Goal: Navigation & Orientation: Find specific page/section

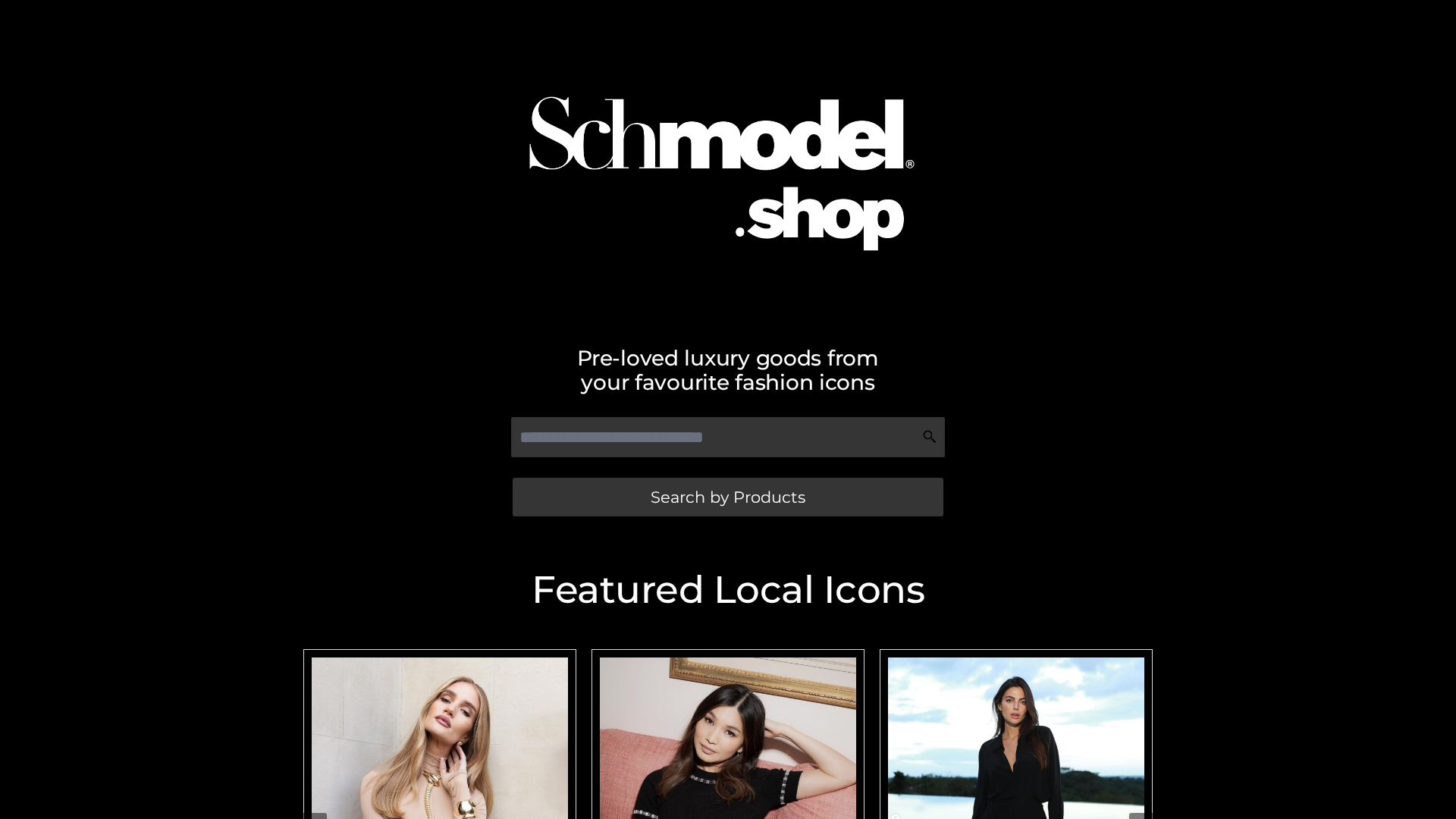
click at [727, 496] on span "Search by Products" at bounding box center [727, 496] width 155 height 16
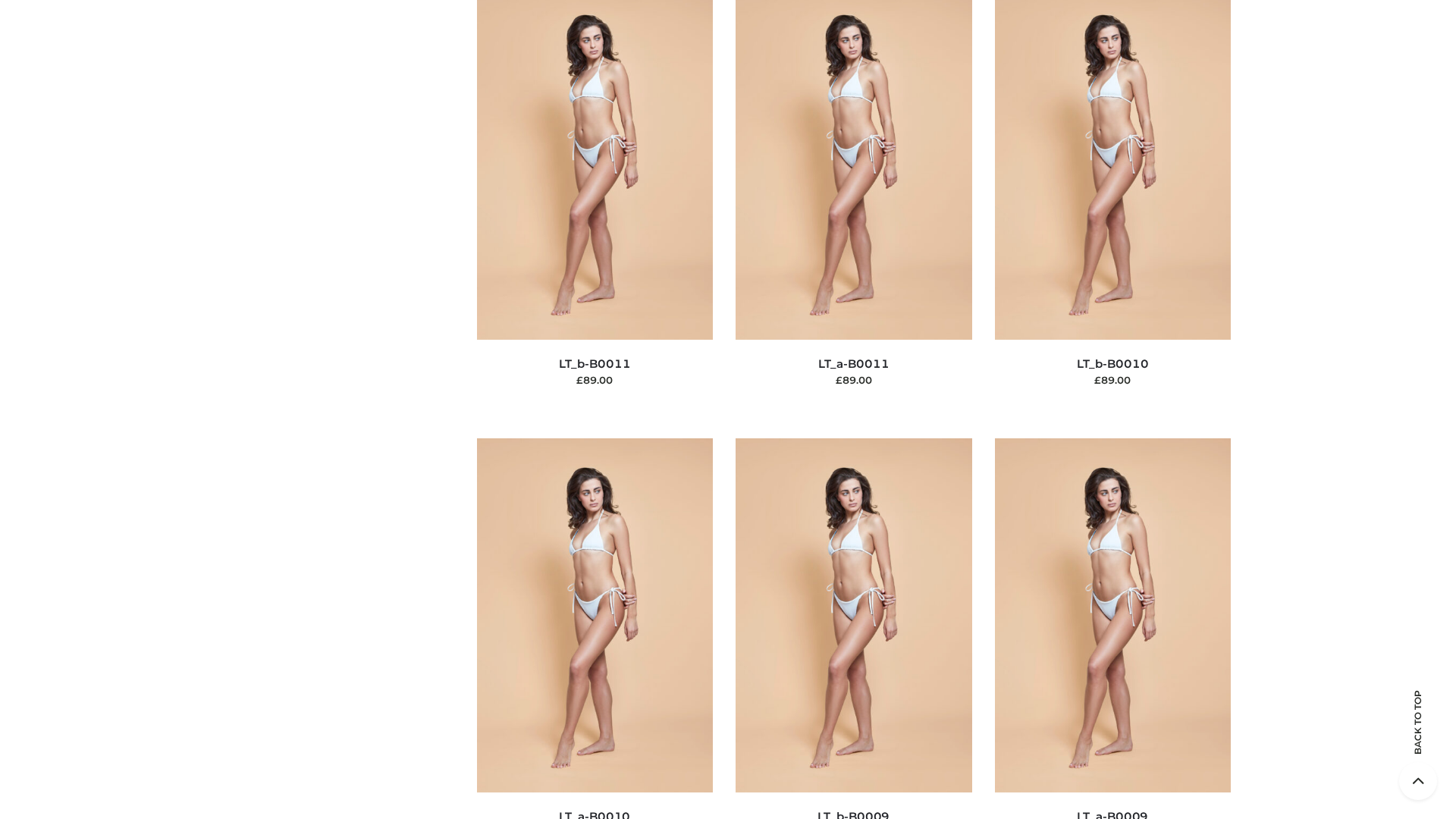
scroll to position [6810, 0]
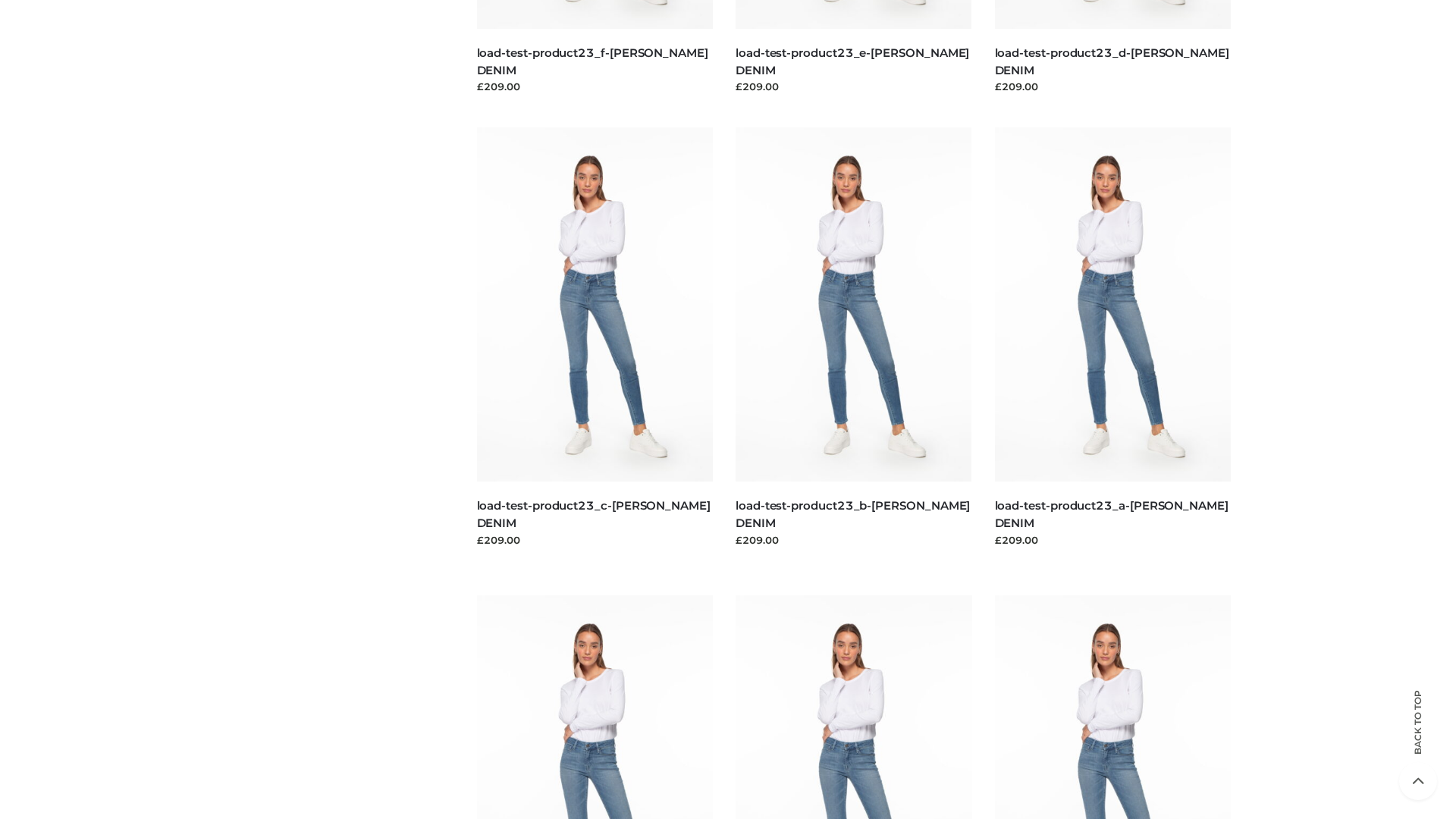
scroll to position [1330, 0]
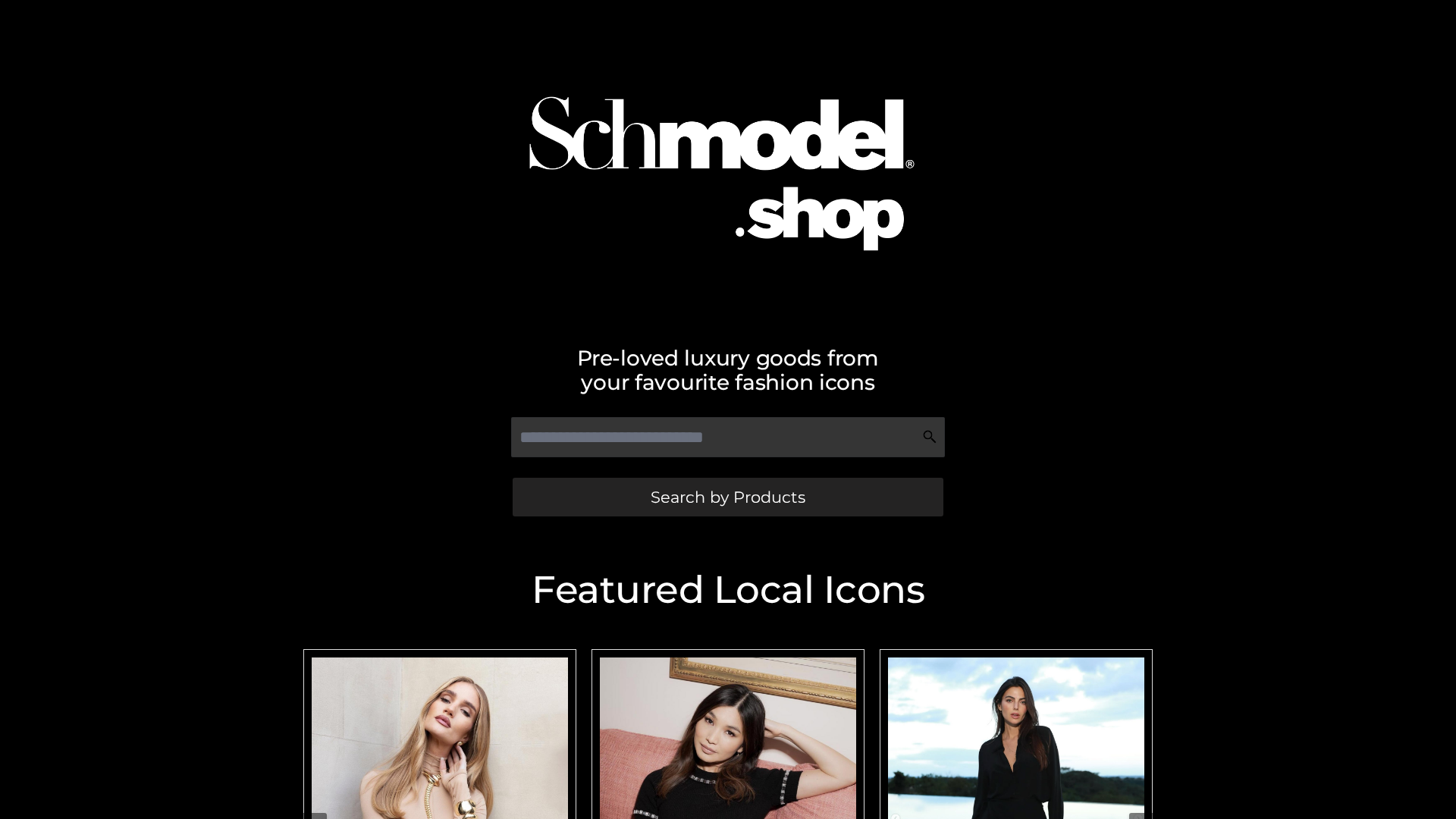
click at [727, 496] on span "Search by Products" at bounding box center [727, 496] width 155 height 16
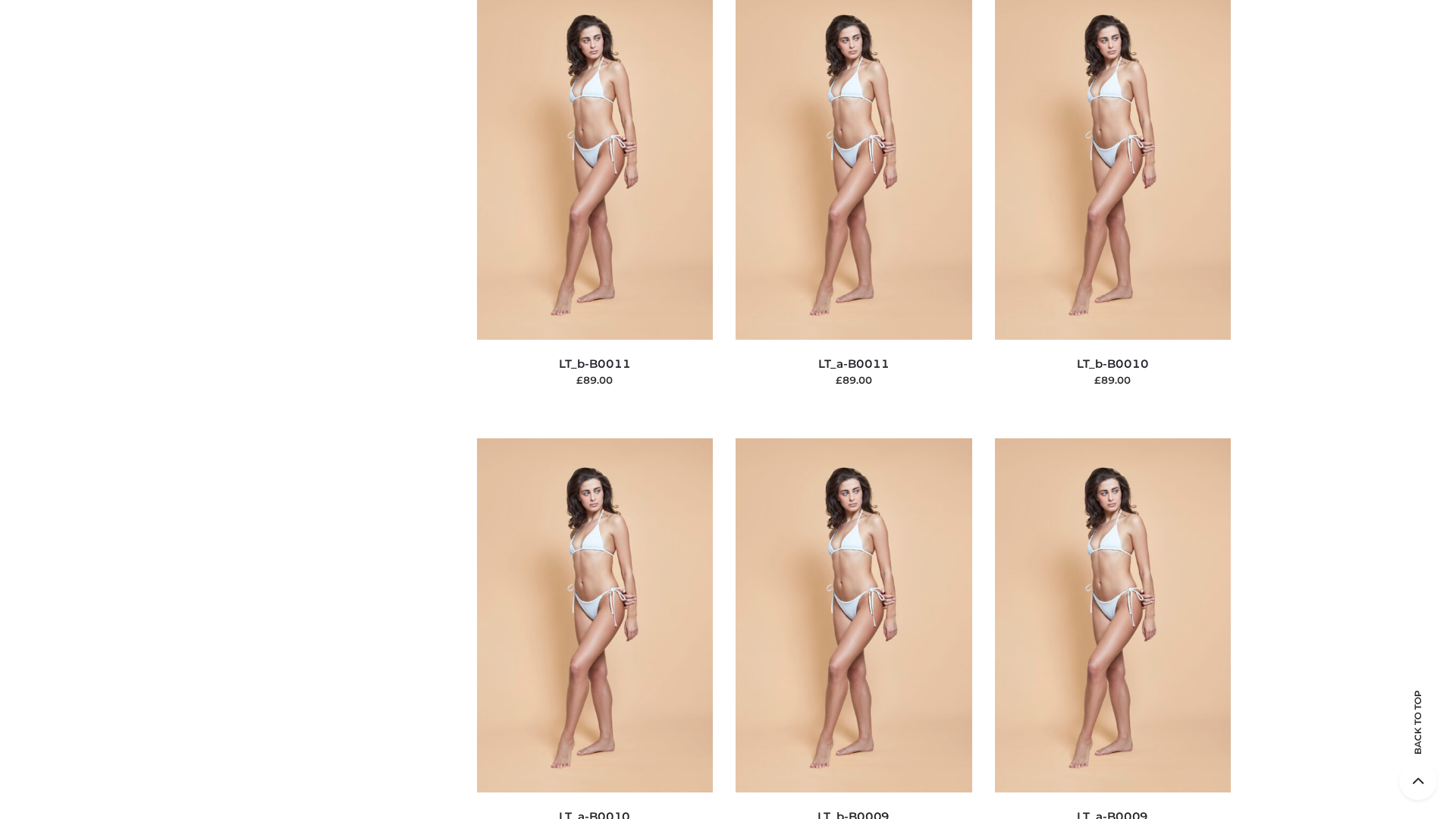
scroll to position [6810, 0]
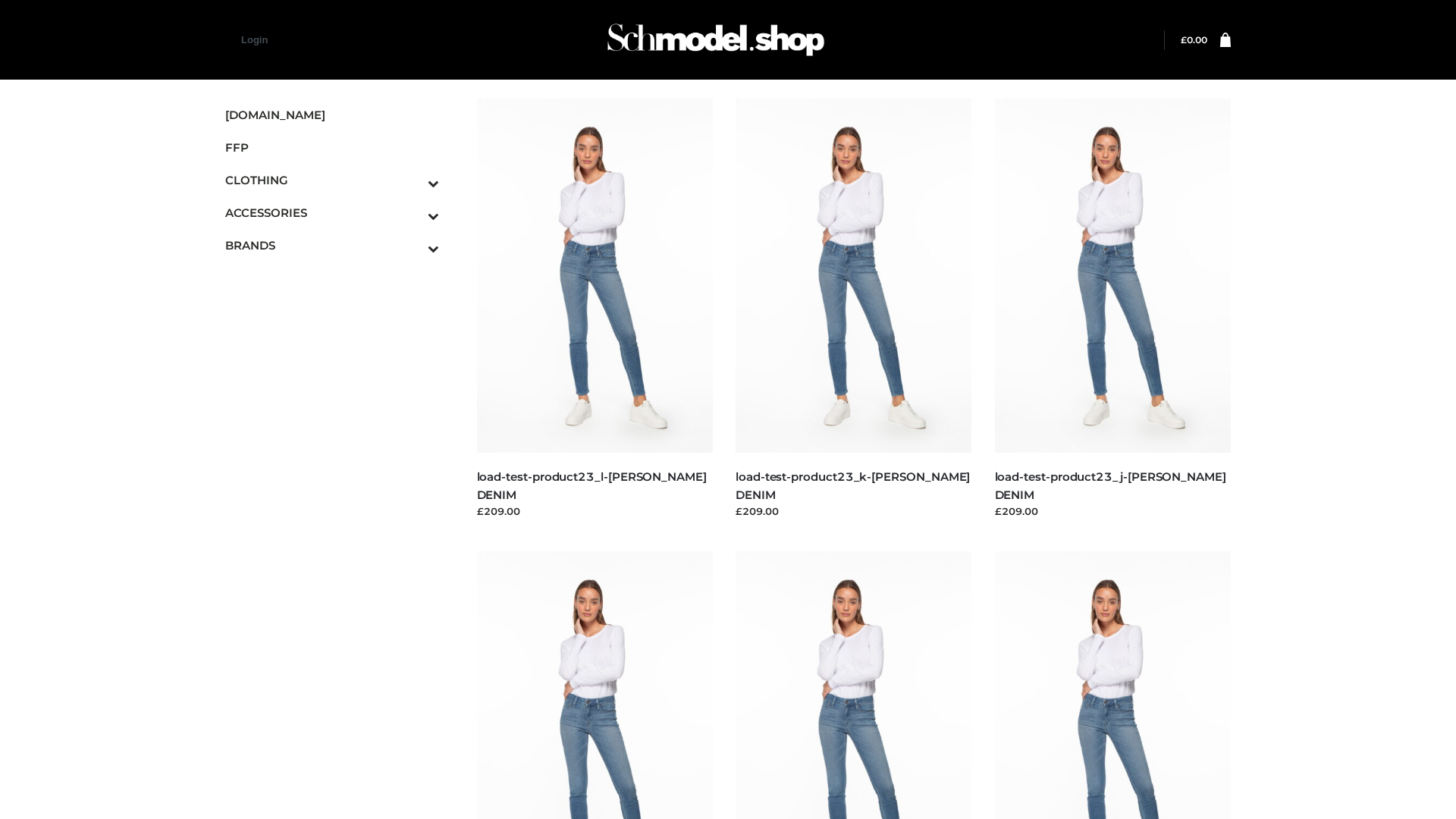
scroll to position [1330, 0]
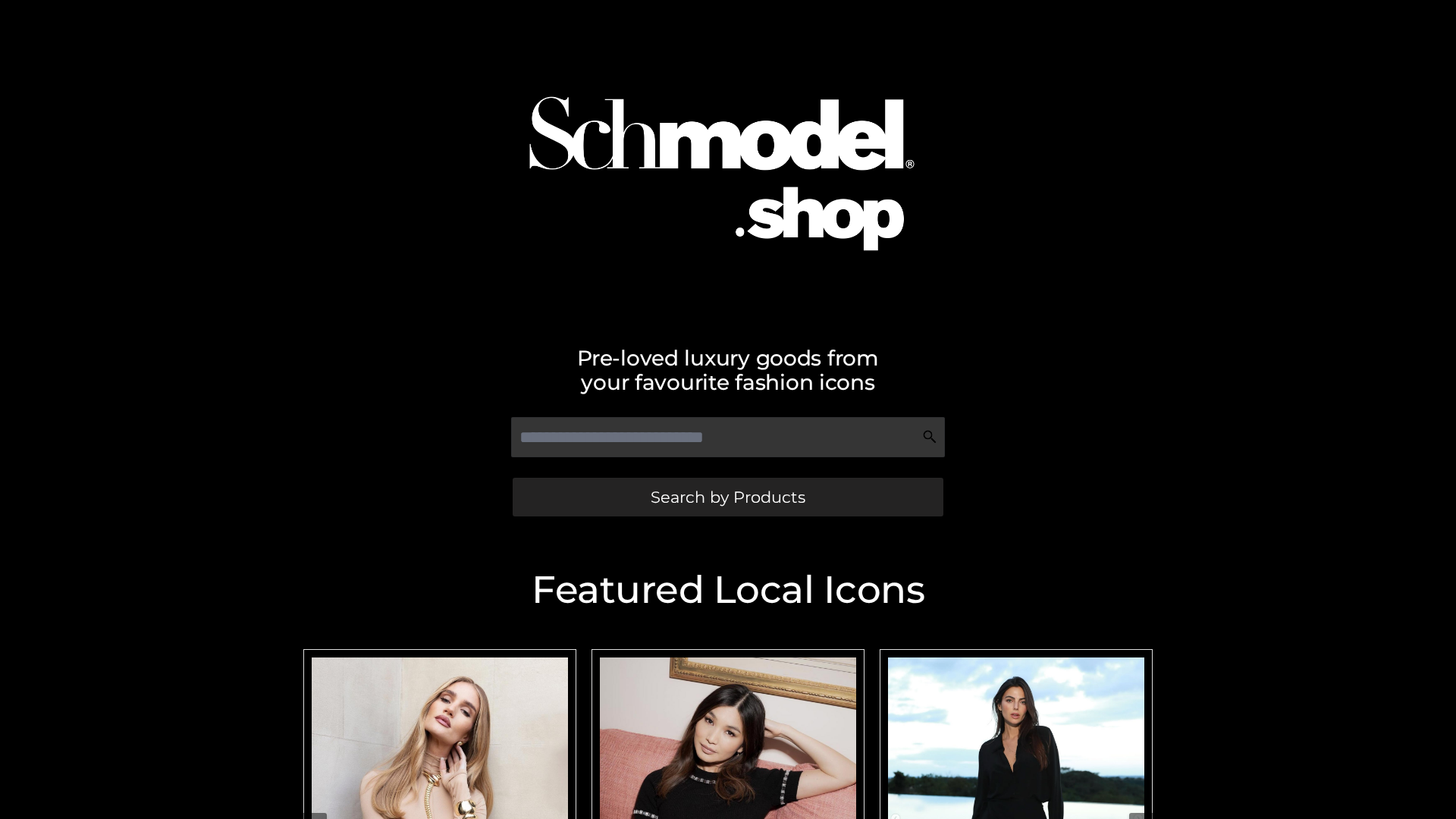
click at [727, 496] on span "Search by Products" at bounding box center [727, 496] width 155 height 16
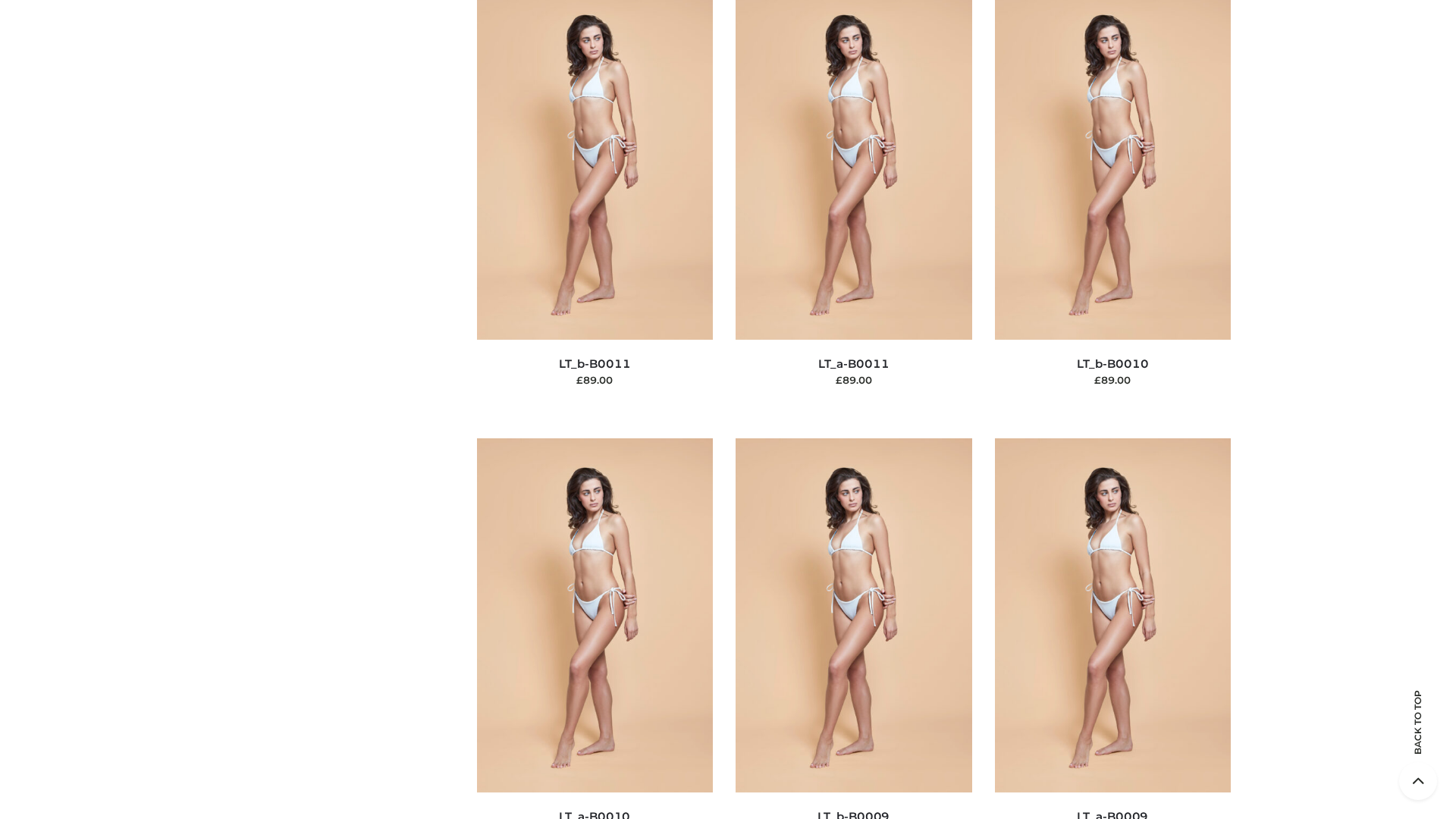
scroll to position [6810, 0]
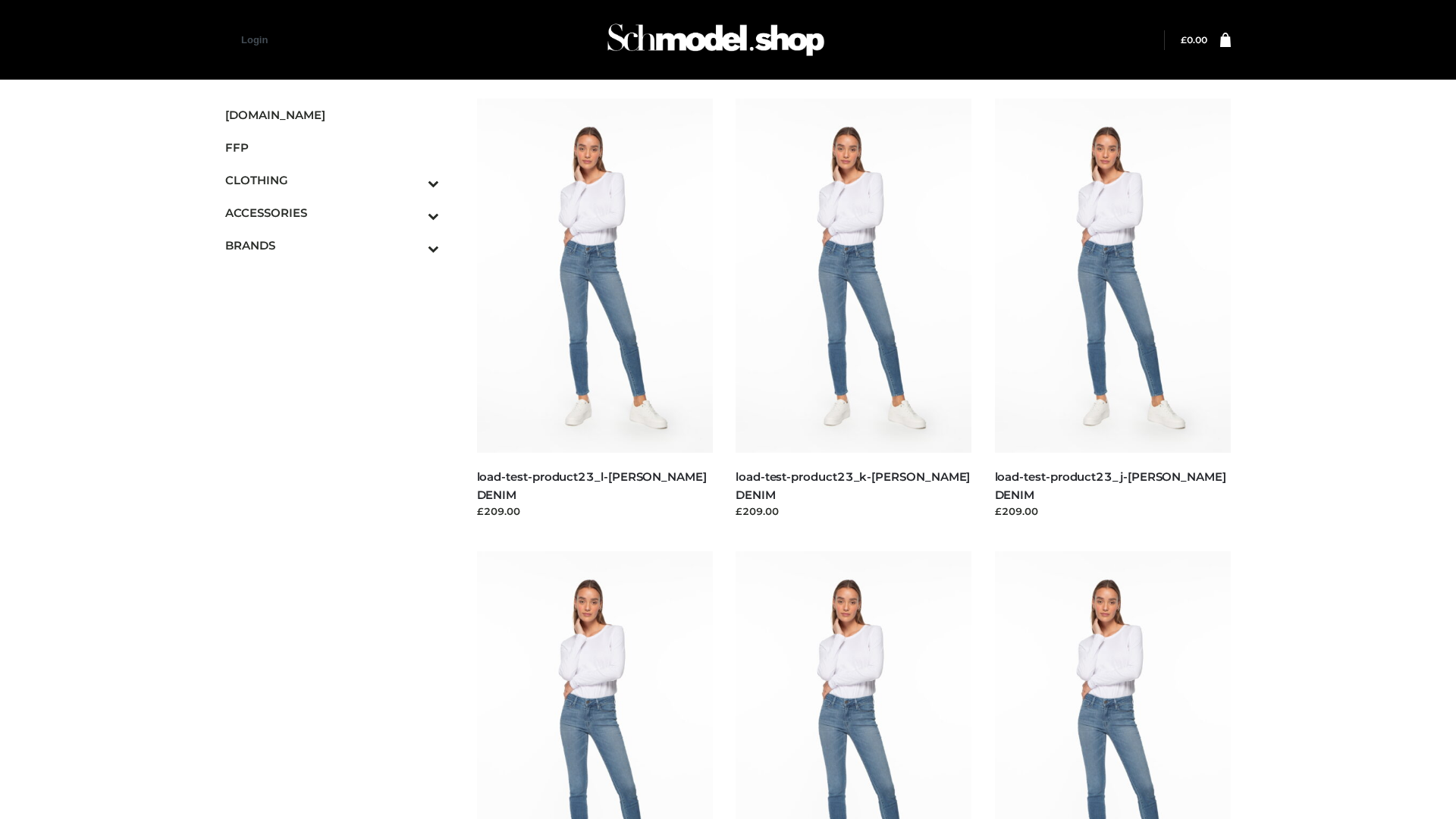
scroll to position [1330, 0]
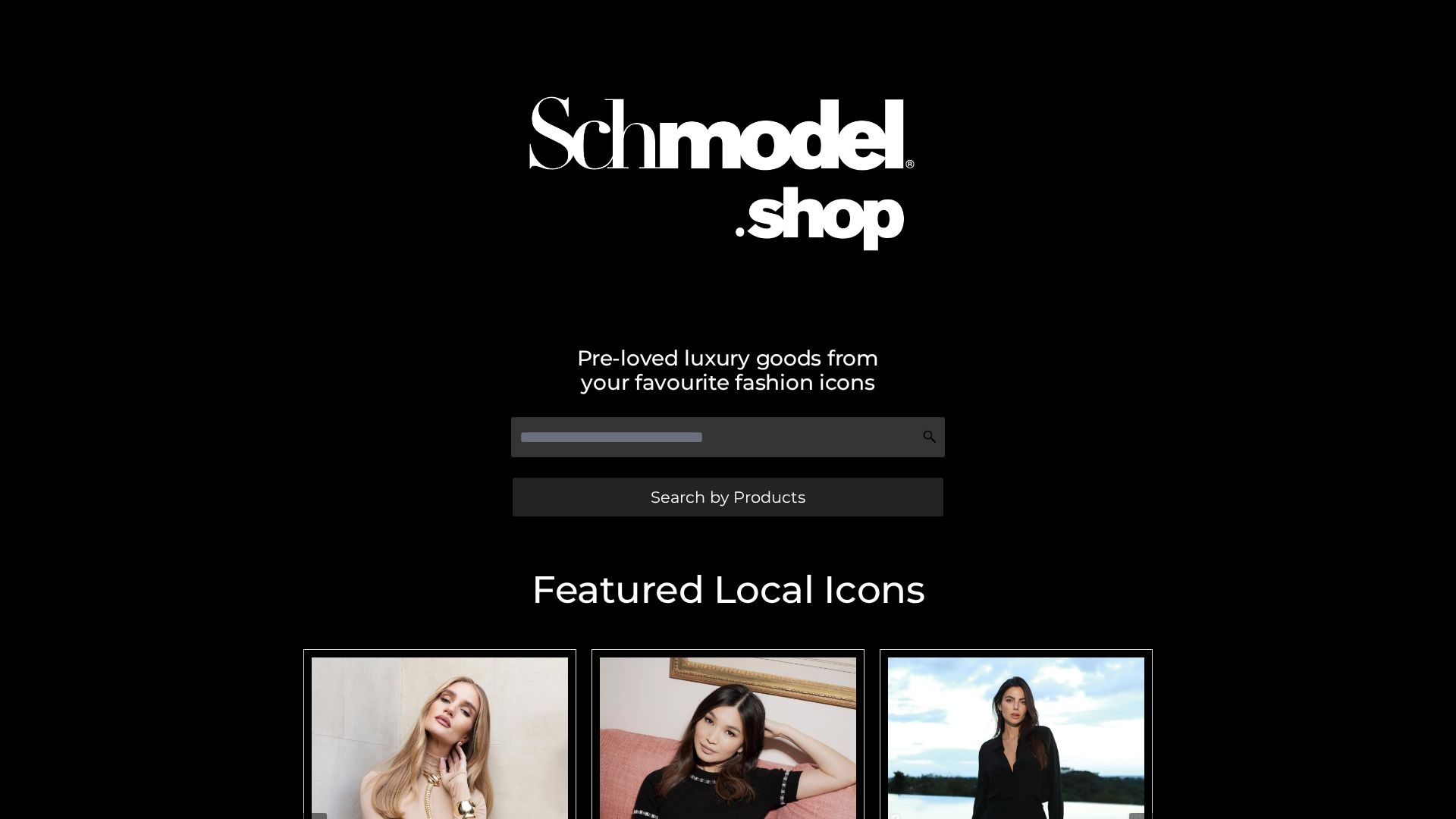
click at [727, 496] on span "Search by Products" at bounding box center [727, 496] width 155 height 16
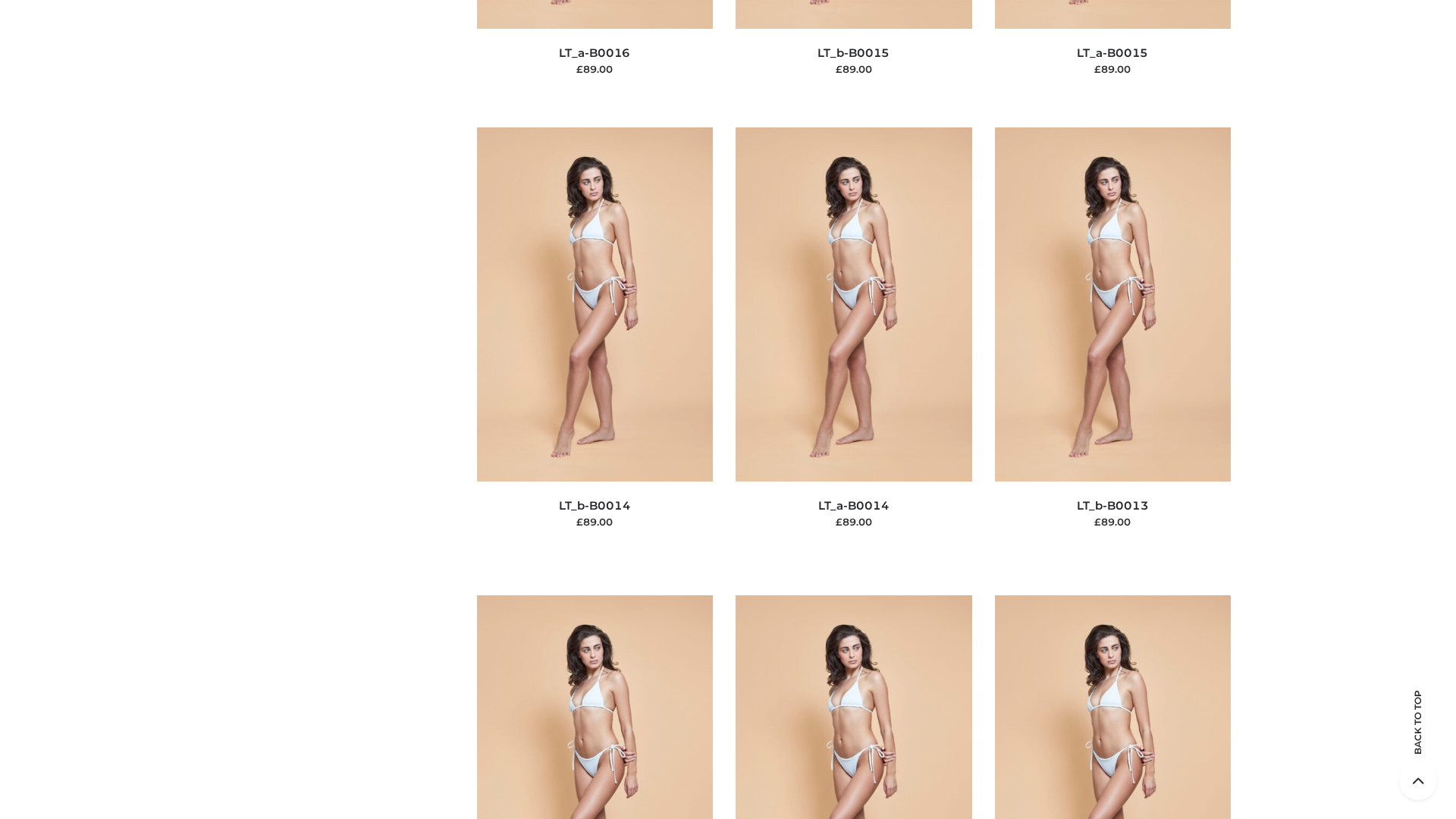
scroll to position [5393, 0]
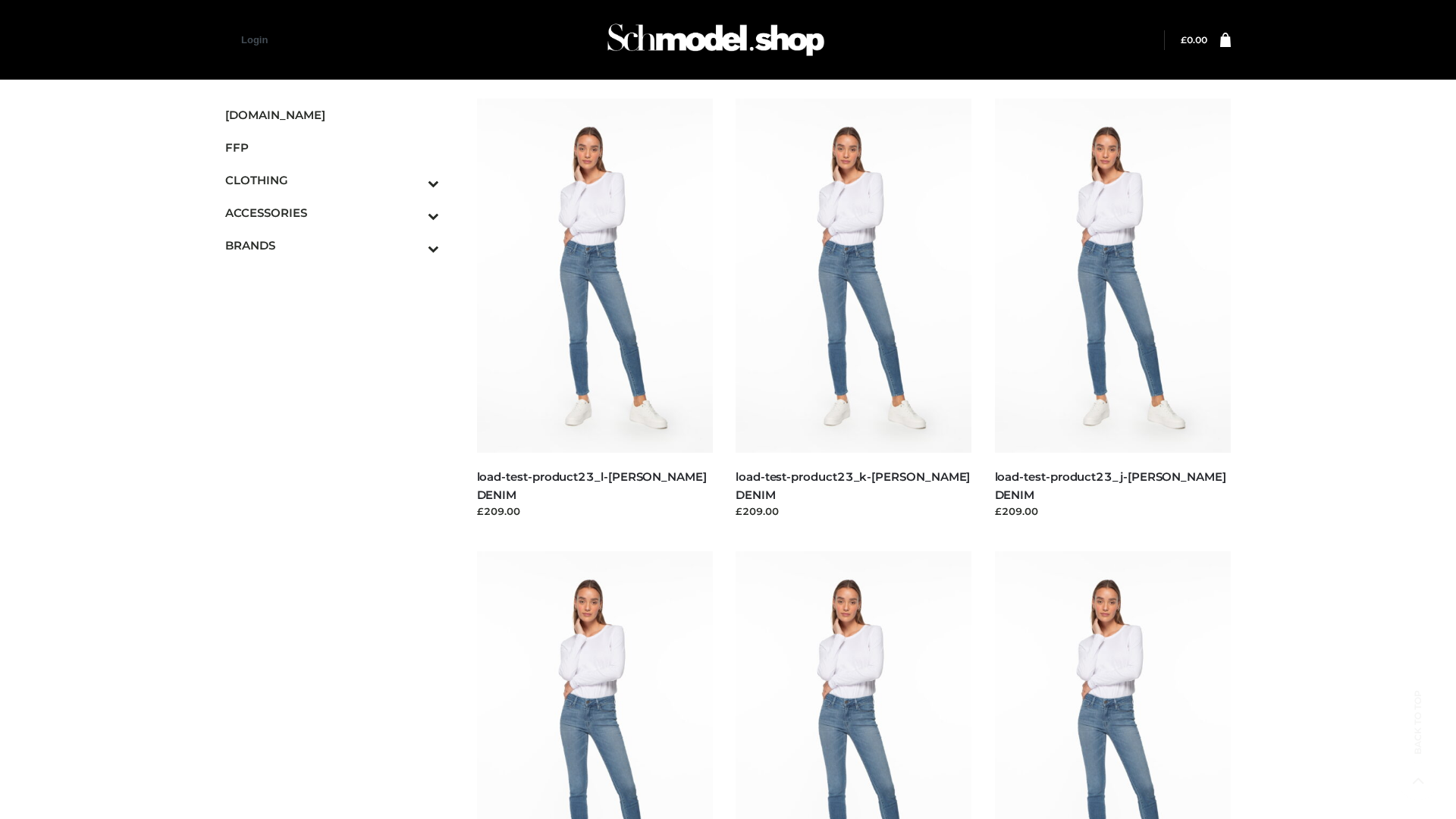
scroll to position [1330, 0]
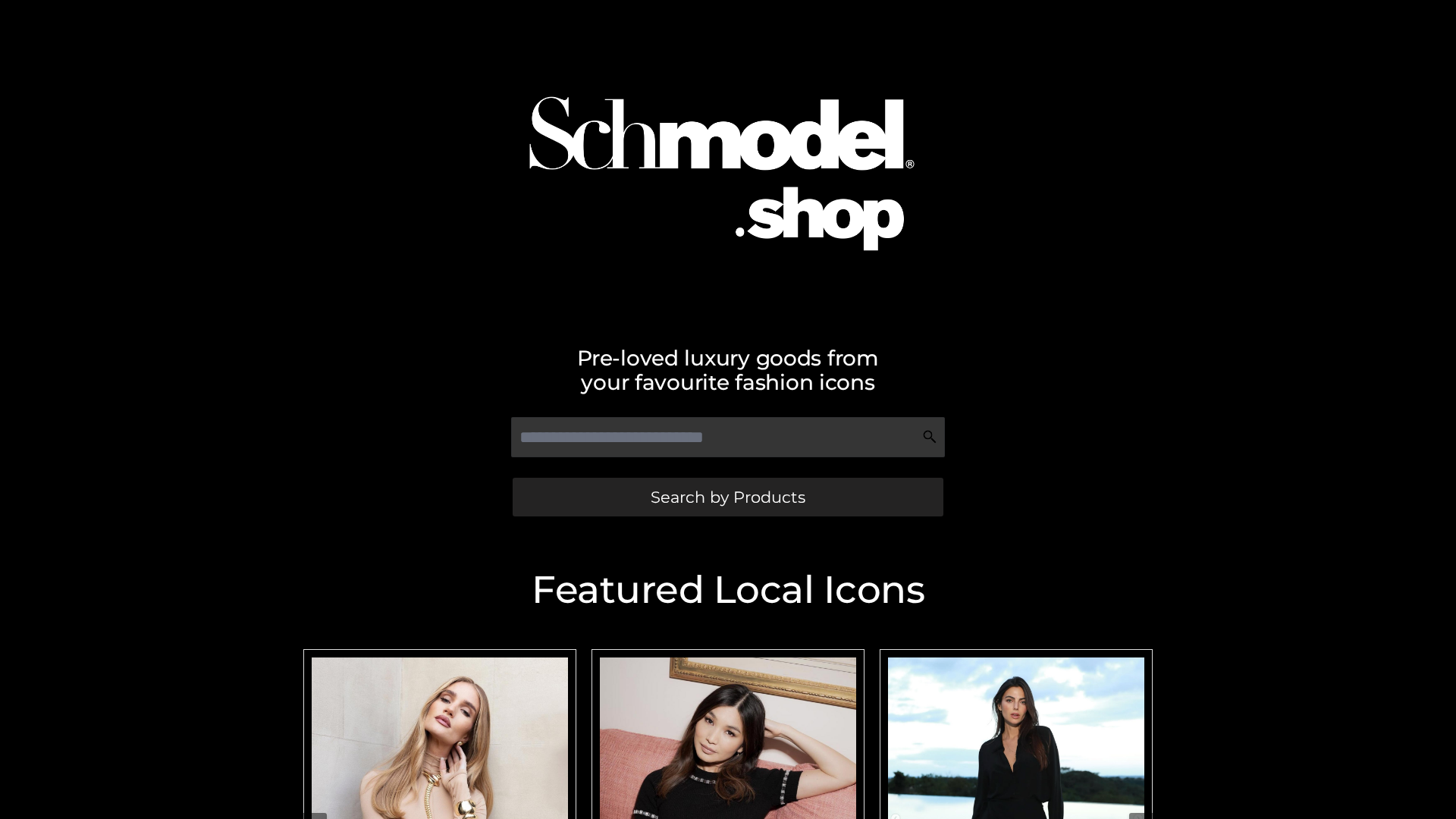
click at [727, 496] on span "Search by Products" at bounding box center [727, 496] width 155 height 16
